Goal: Information Seeking & Learning: Find specific fact

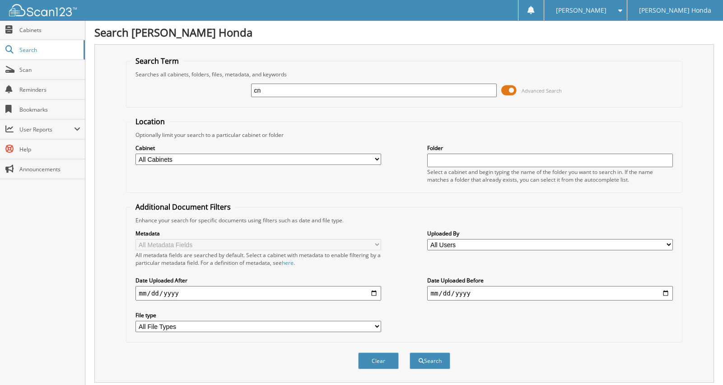
type input "c"
click at [410, 352] on button "Search" at bounding box center [430, 360] width 41 height 17
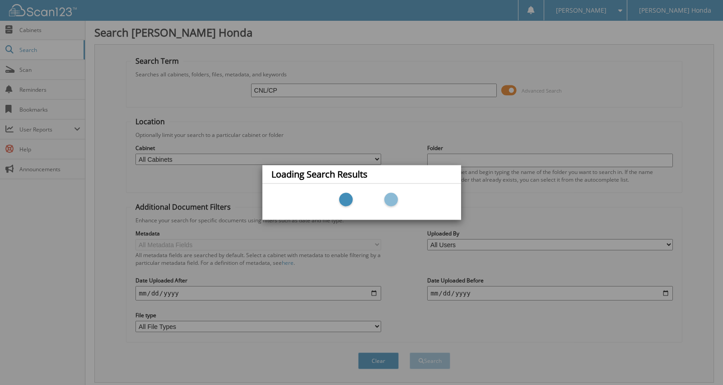
type input "CNL/CP"
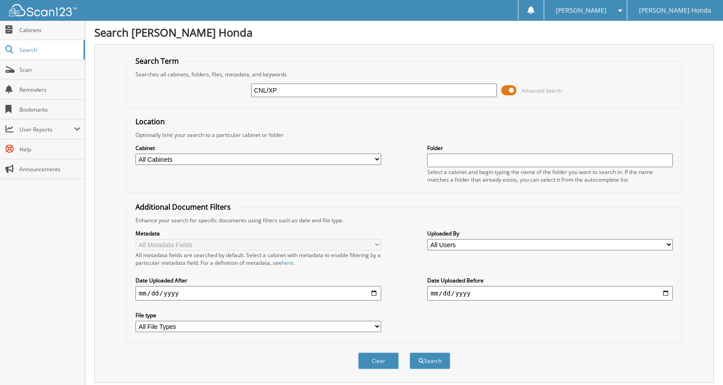
click at [410, 352] on button "Search" at bounding box center [430, 360] width 41 height 17
click at [292, 87] on input "CNL/XP" at bounding box center [374, 91] width 246 height 14
type input "CNL/CP"
click at [410, 352] on button "Search" at bounding box center [430, 360] width 41 height 17
click at [289, 94] on input "CNL/CP" at bounding box center [374, 91] width 246 height 14
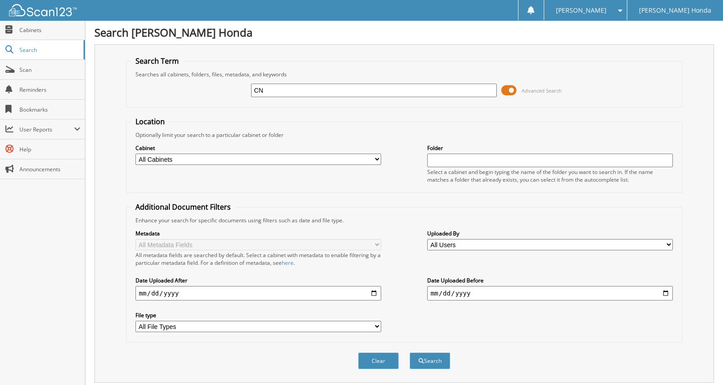
type input "C"
type input "[PERSON_NAME] FARGO"
click at [410, 352] on button "Search" at bounding box center [430, 360] width 41 height 17
drag, startPoint x: 368, startPoint y: 294, endPoint x: 374, endPoint y: 289, distance: 7.1
click at [369, 293] on input "date" at bounding box center [259, 293] width 246 height 14
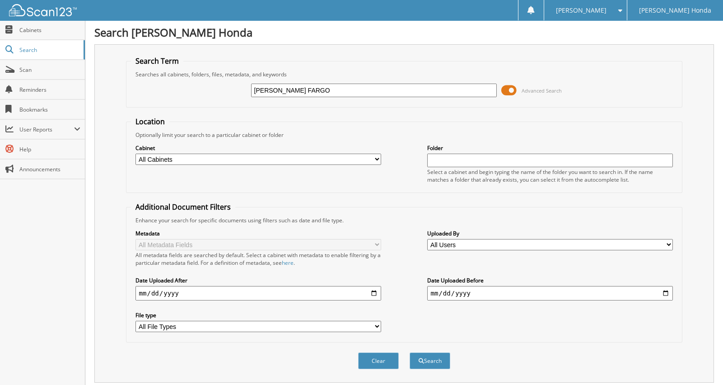
click at [373, 290] on input "date" at bounding box center [259, 293] width 246 height 14
type input "[DATE]"
click at [422, 358] on span "submit" at bounding box center [421, 360] width 5 height 5
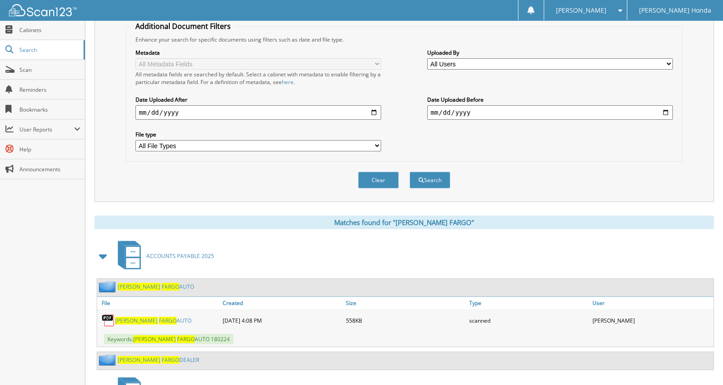
click at [159, 317] on span "FARGO" at bounding box center [168, 321] width 18 height 8
click at [41, 74] on link "Scan" at bounding box center [42, 69] width 85 height 19
